Goal: Find specific page/section: Find specific page/section

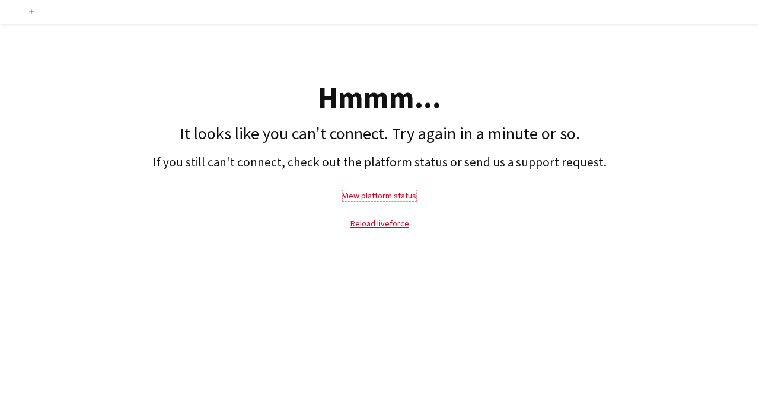
click at [386, 196] on link "View platform status" at bounding box center [380, 195] width 74 height 11
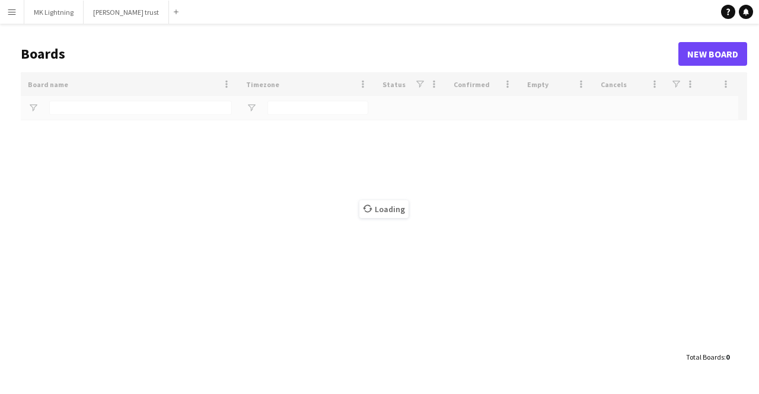
type input "****"
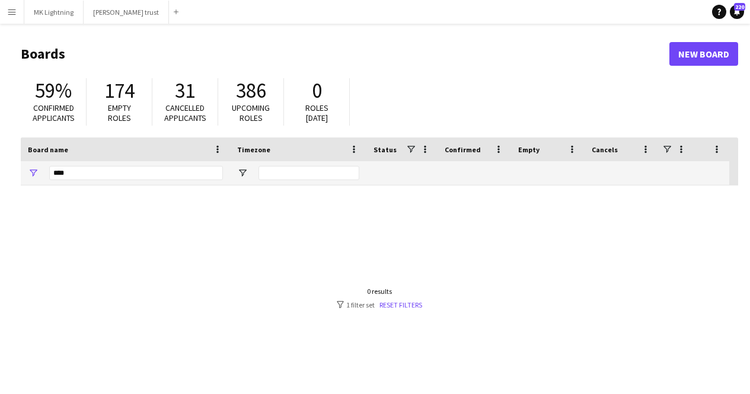
click at [10, 9] on app-icon "Menu" at bounding box center [11, 11] width 9 height 9
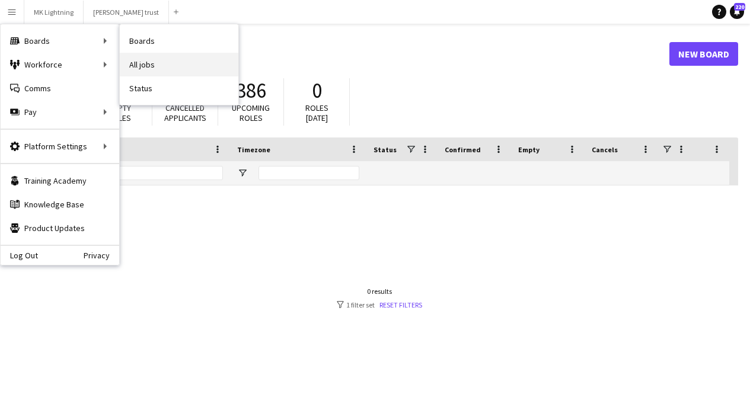
click at [137, 56] on link "All jobs" at bounding box center [179, 65] width 119 height 24
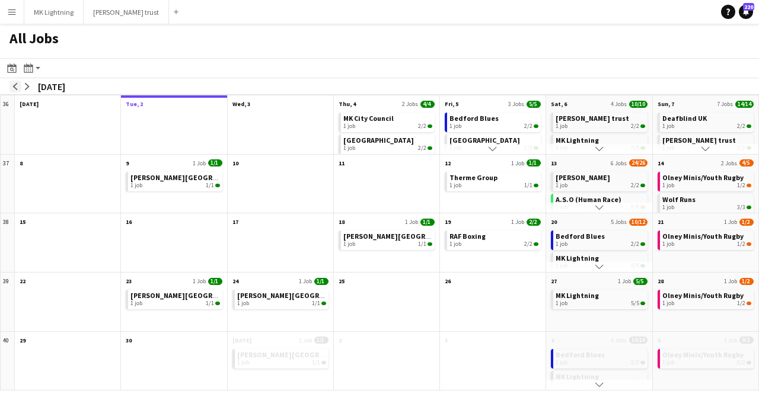
click at [12, 87] on app-icon "arrow-left" at bounding box center [15, 86] width 7 height 7
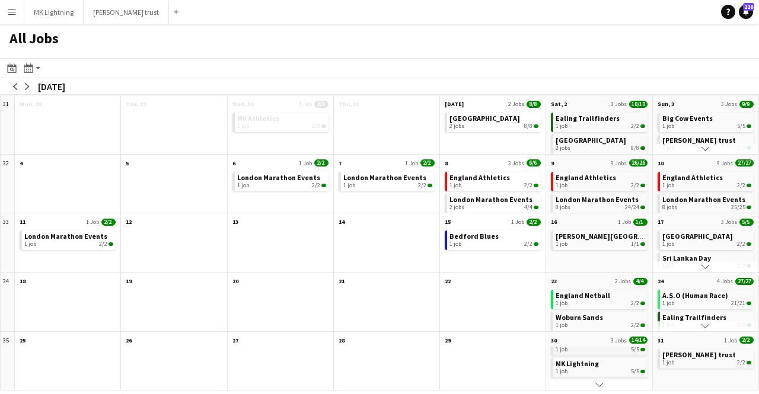
scroll to position [5, 0]
click at [30, 85] on app-icon "arrow-right" at bounding box center [27, 86] width 7 height 7
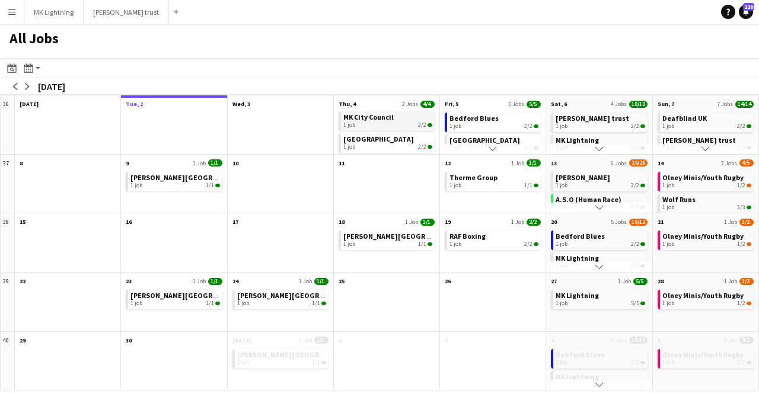
scroll to position [0, 0]
